Goal: Task Accomplishment & Management: Manage account settings

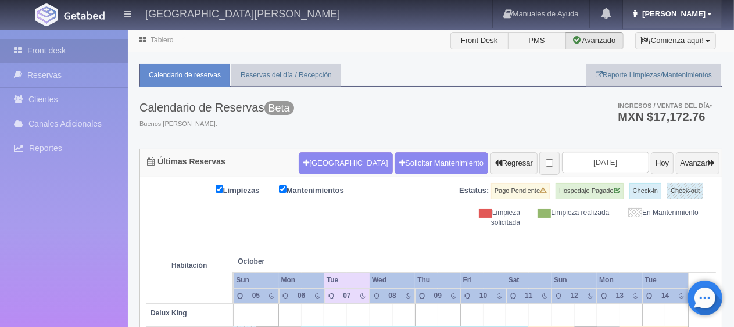
click at [638, 14] on icon at bounding box center [636, 14] width 4 height 8
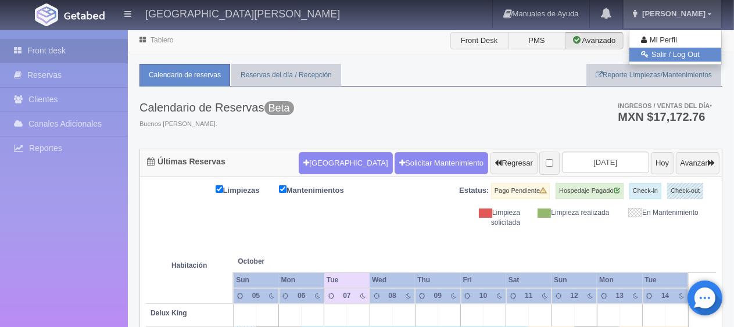
click at [645, 57] on icon at bounding box center [645, 55] width 8 height 8
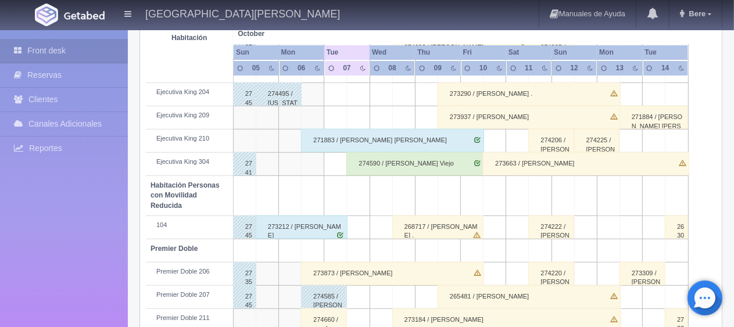
scroll to position [620, 0]
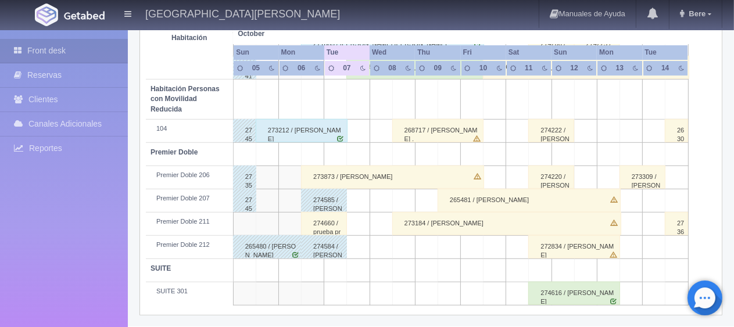
click at [371, 176] on div "273873 / [PERSON_NAME]" at bounding box center [392, 177] width 183 height 23
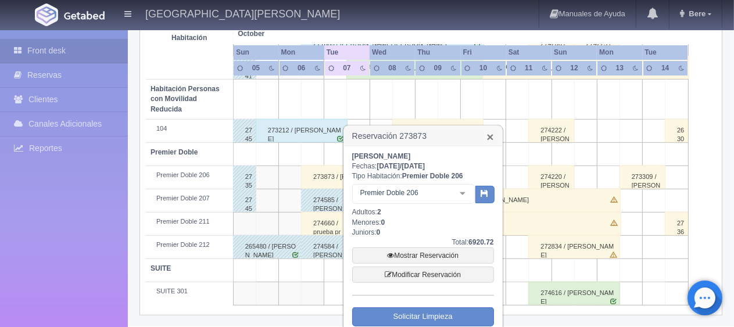
click at [487, 138] on link "×" at bounding box center [490, 137] width 7 height 12
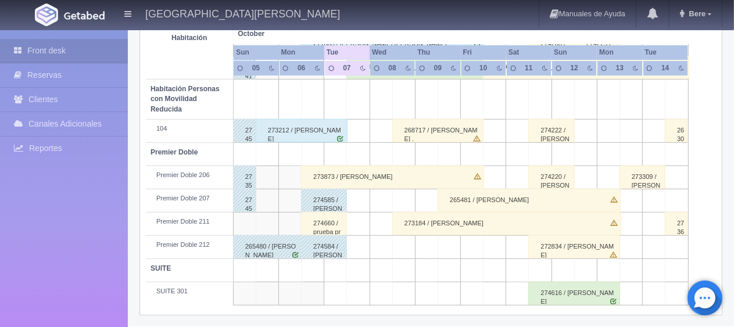
click at [323, 223] on div "274660 / prueba prueba" at bounding box center [324, 223] width 46 height 23
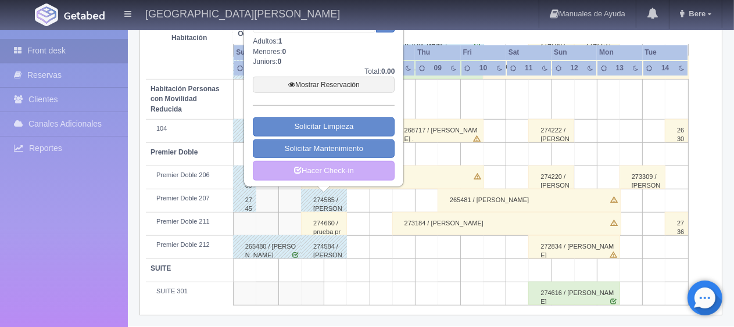
scroll to position [503, 0]
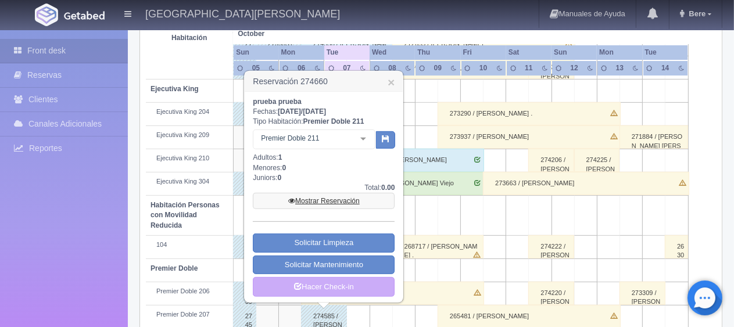
click at [338, 199] on link "Mostrar Reservación" at bounding box center [324, 201] width 142 height 16
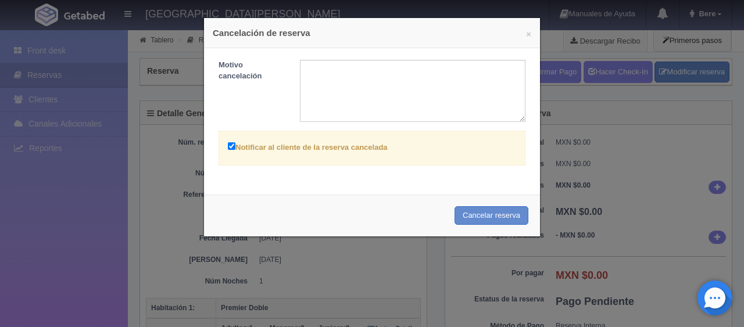
click at [233, 150] on label "Notificar al cliente de la reserva cancelada" at bounding box center [308, 146] width 160 height 13
click at [233, 150] on input "Notificar al cliente de la reserva cancelada" at bounding box center [232, 146] width 8 height 8
checkbox input "false"
click at [470, 215] on button "Cancelar reserva" at bounding box center [492, 215] width 74 height 19
click at [153, 203] on div "× Cancelación de reserva Motivo cancelación Notificar al cliente de la reserva …" at bounding box center [372, 163] width 744 height 327
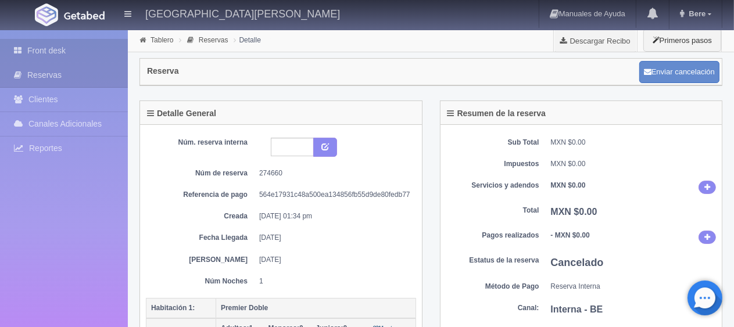
click at [41, 53] on link "Front desk" at bounding box center [64, 51] width 128 height 24
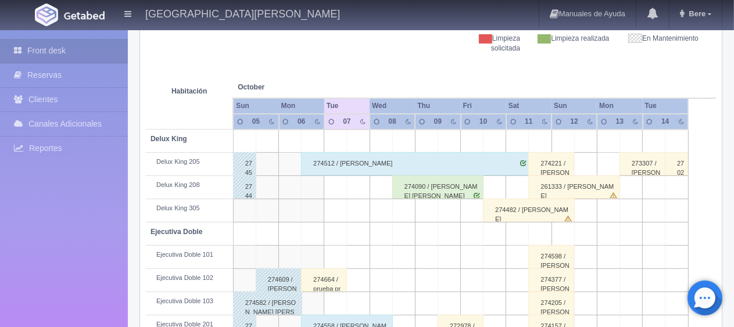
scroll to position [233, 0]
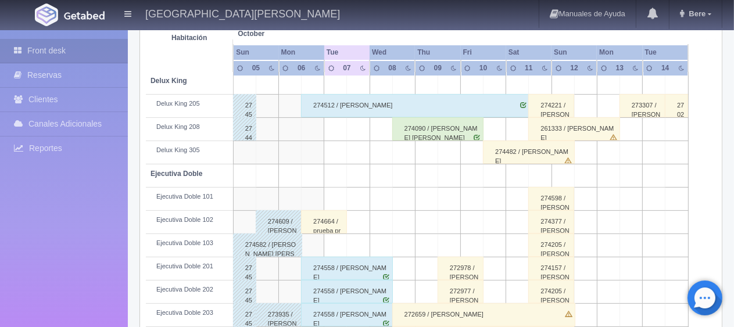
click at [326, 225] on div "274664 / prueba prueba" at bounding box center [324, 221] width 46 height 23
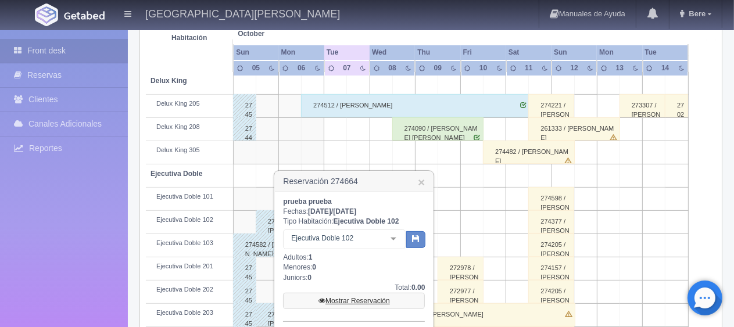
click at [356, 301] on link "Mostrar Reservación" at bounding box center [354, 301] width 142 height 16
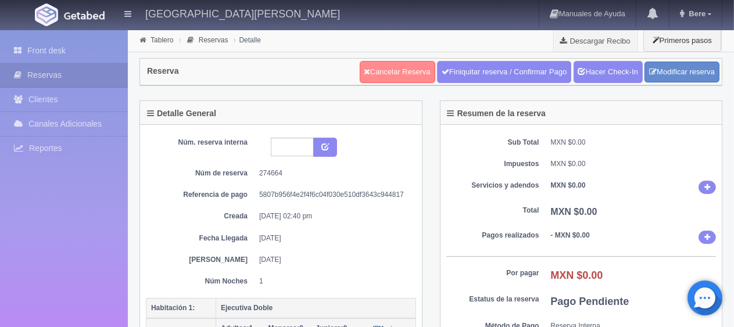
click at [360, 78] on link "Cancelar Reserva" at bounding box center [398, 72] width 76 height 22
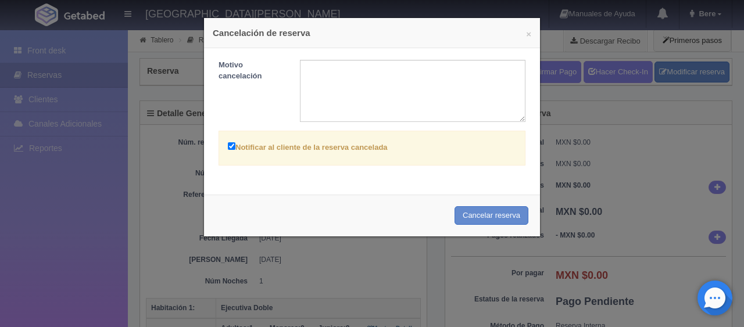
click at [274, 146] on label "Notificar al cliente de la reserva cancelada" at bounding box center [308, 146] width 160 height 13
click at [235, 146] on input "Notificar al cliente de la reserva cancelada" at bounding box center [232, 146] width 8 height 8
checkbox input "false"
click at [478, 214] on button "Cancelar reserva" at bounding box center [492, 215] width 74 height 19
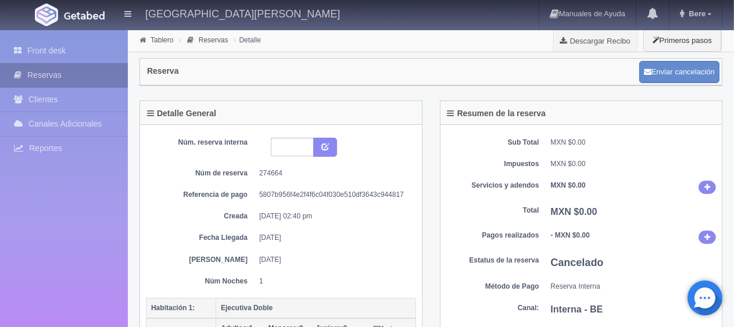
click at [81, 63] on link "Reservas" at bounding box center [64, 75] width 128 height 24
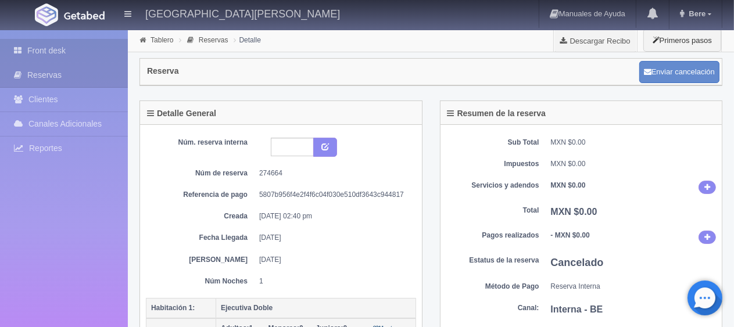
click at [85, 56] on link "Front desk" at bounding box center [64, 51] width 128 height 24
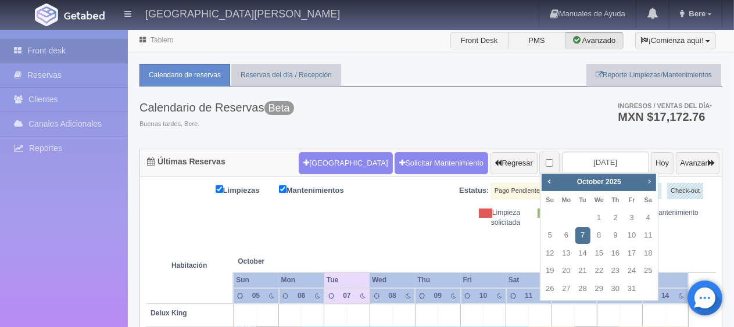
click at [650, 183] on span "Next" at bounding box center [649, 181] width 9 height 9
click at [578, 250] on link "11" at bounding box center [582, 253] width 15 height 17
type input "2025-11-11"
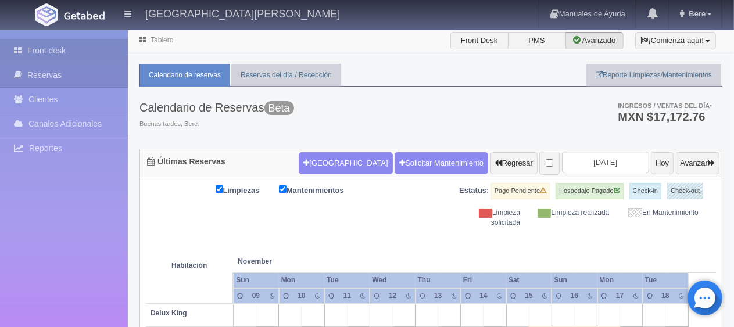
click at [63, 48] on link "Front desk" at bounding box center [64, 51] width 128 height 24
